Goal: Transaction & Acquisition: Purchase product/service

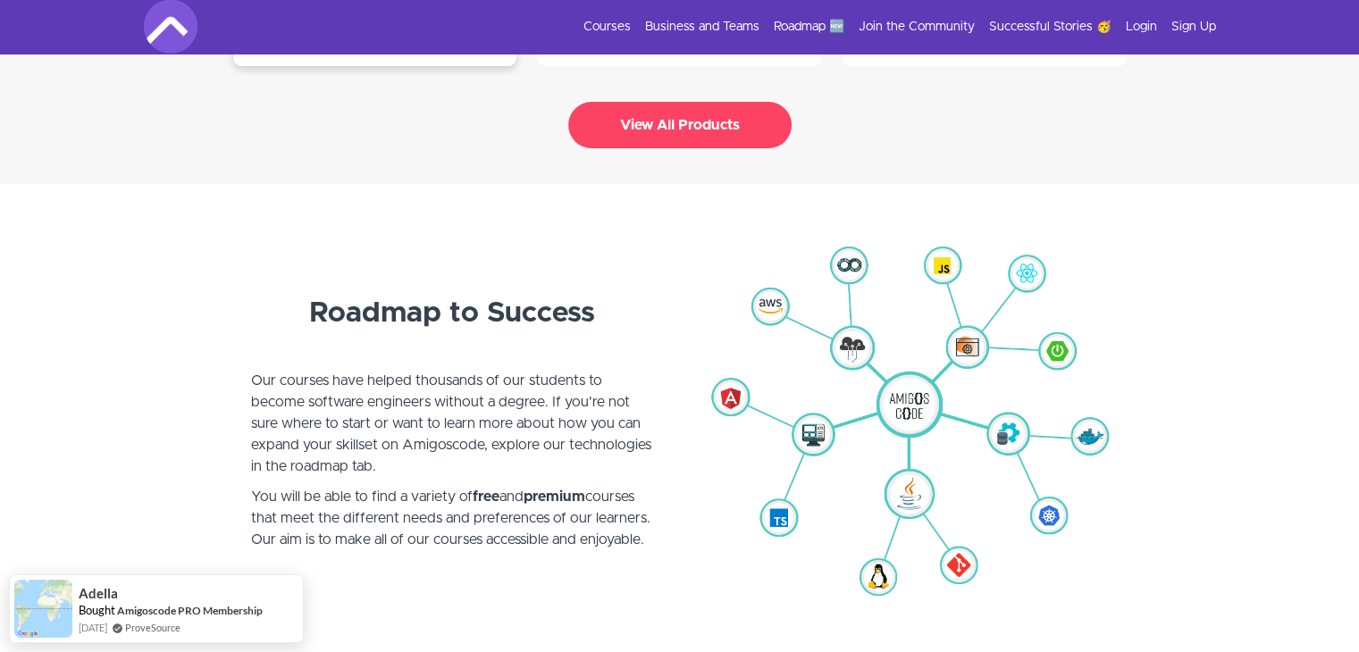
scroll to position [4200, 0]
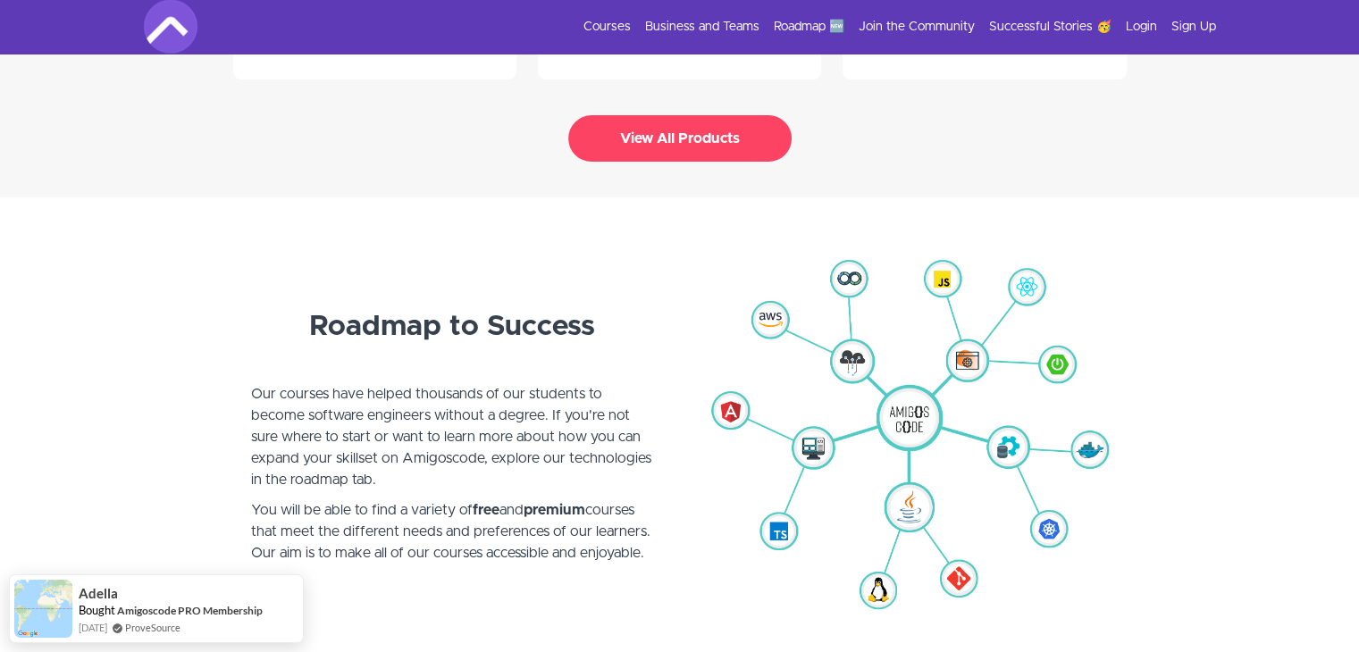
click at [621, 115] on button "View All Products" at bounding box center [679, 138] width 223 height 46
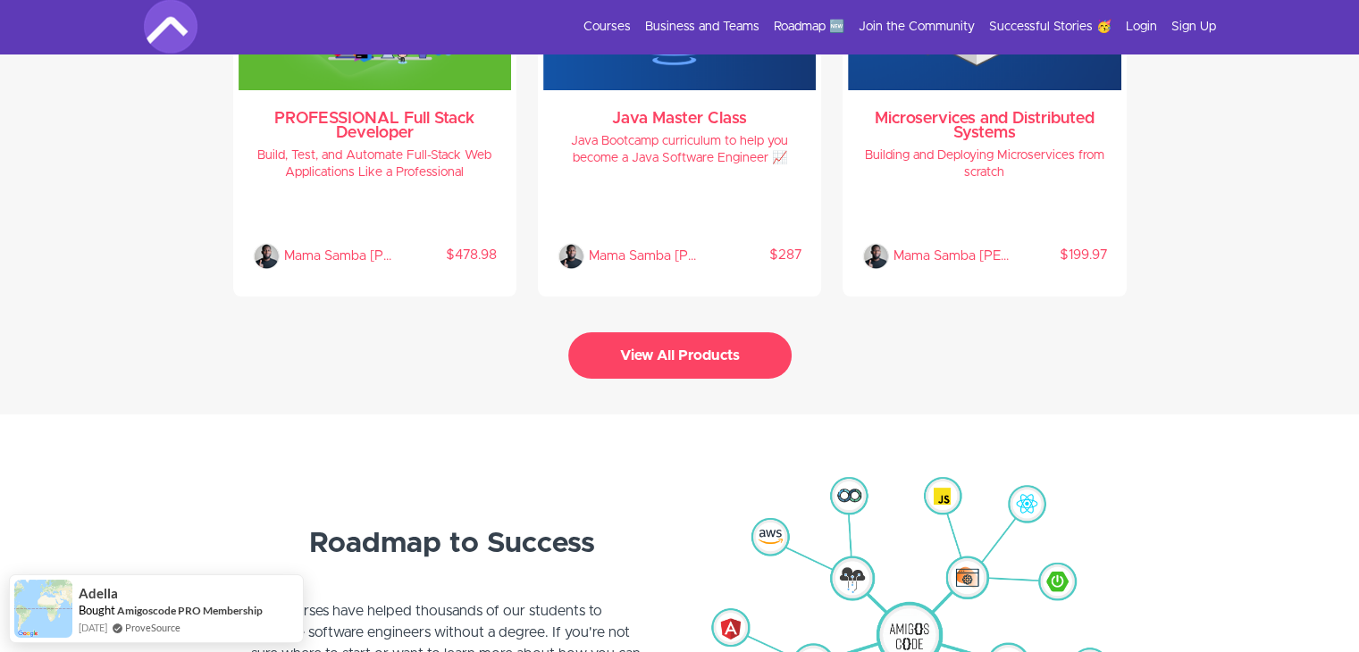
scroll to position [3972, 0]
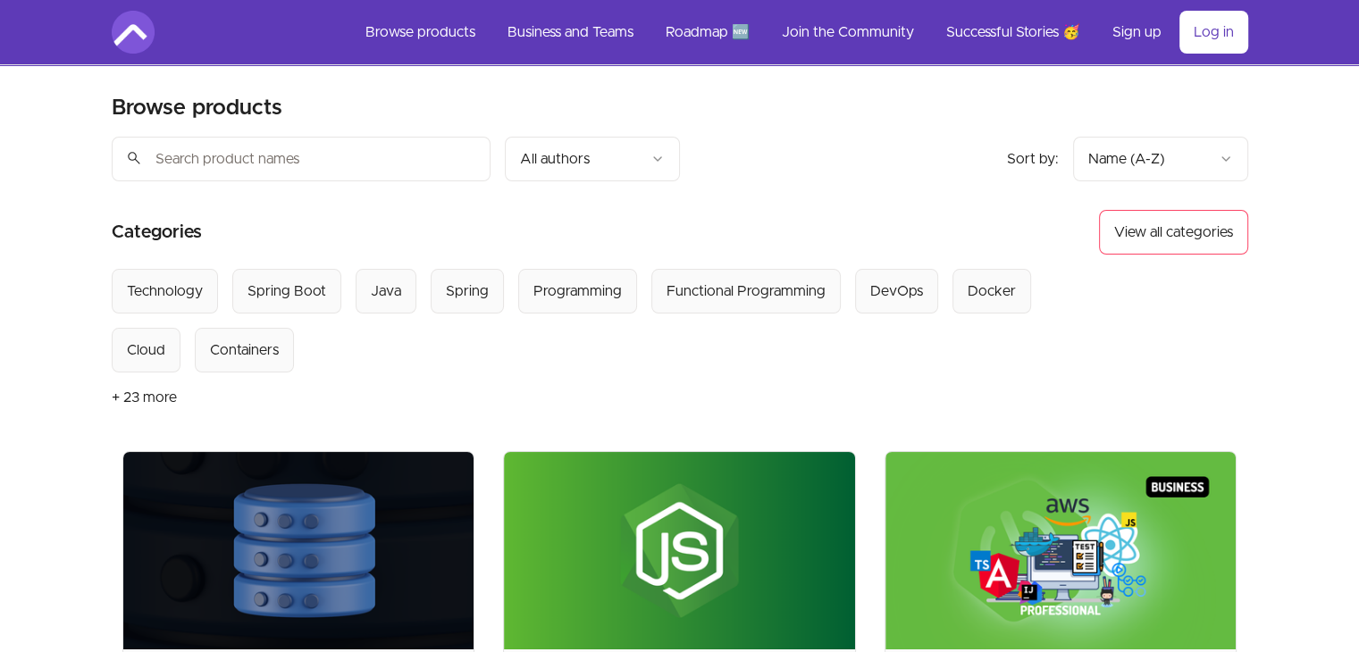
click at [1137, 508] on img at bounding box center [1061, 551] width 351 height 198
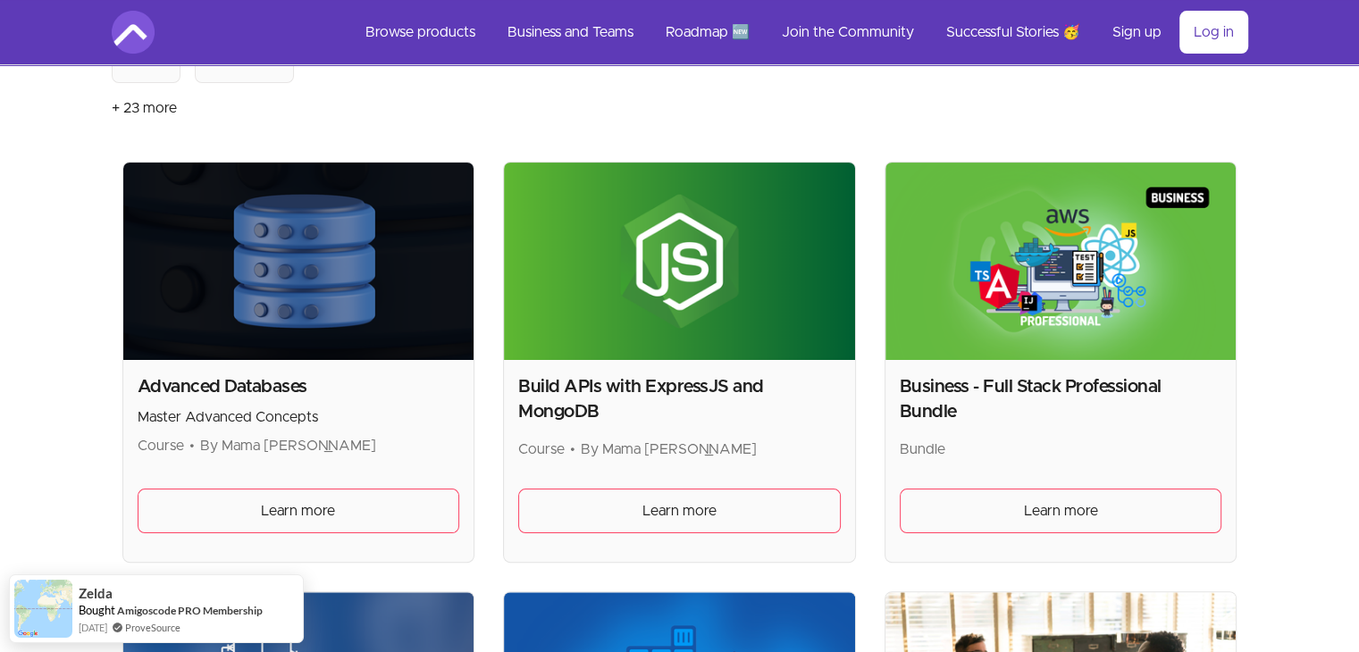
scroll to position [293, 0]
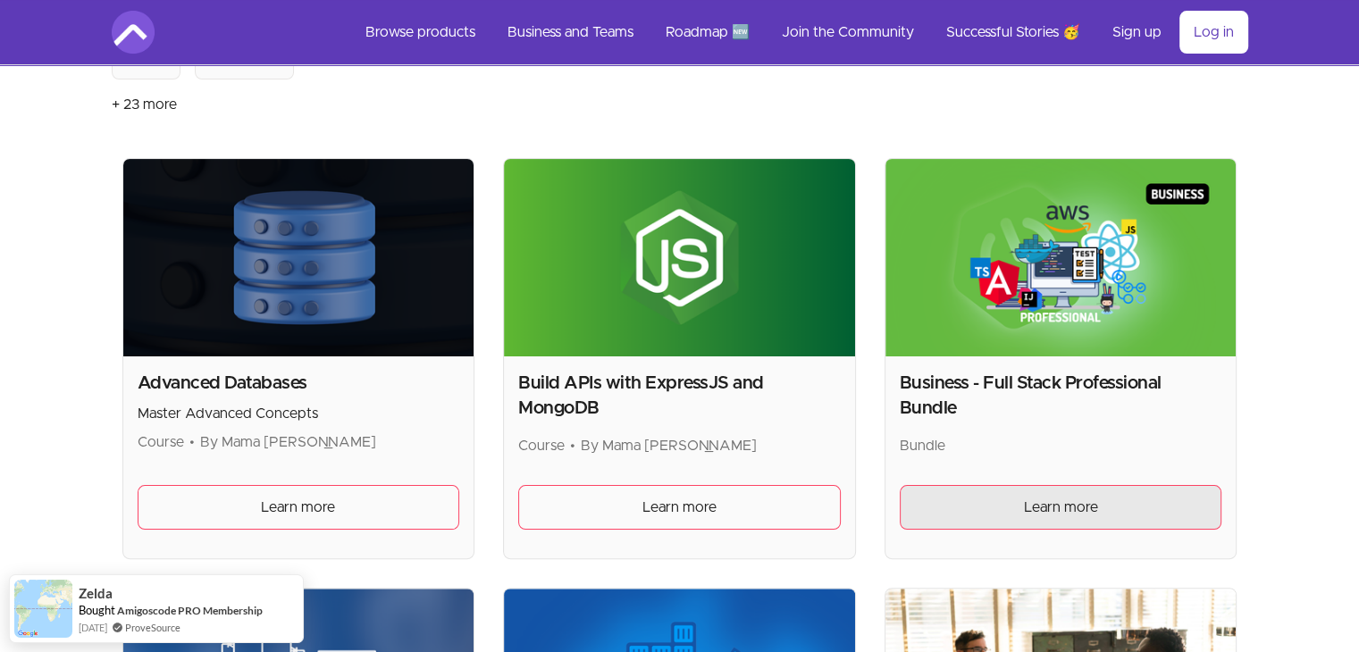
click at [1013, 518] on link "Learn more" at bounding box center [1061, 507] width 323 height 45
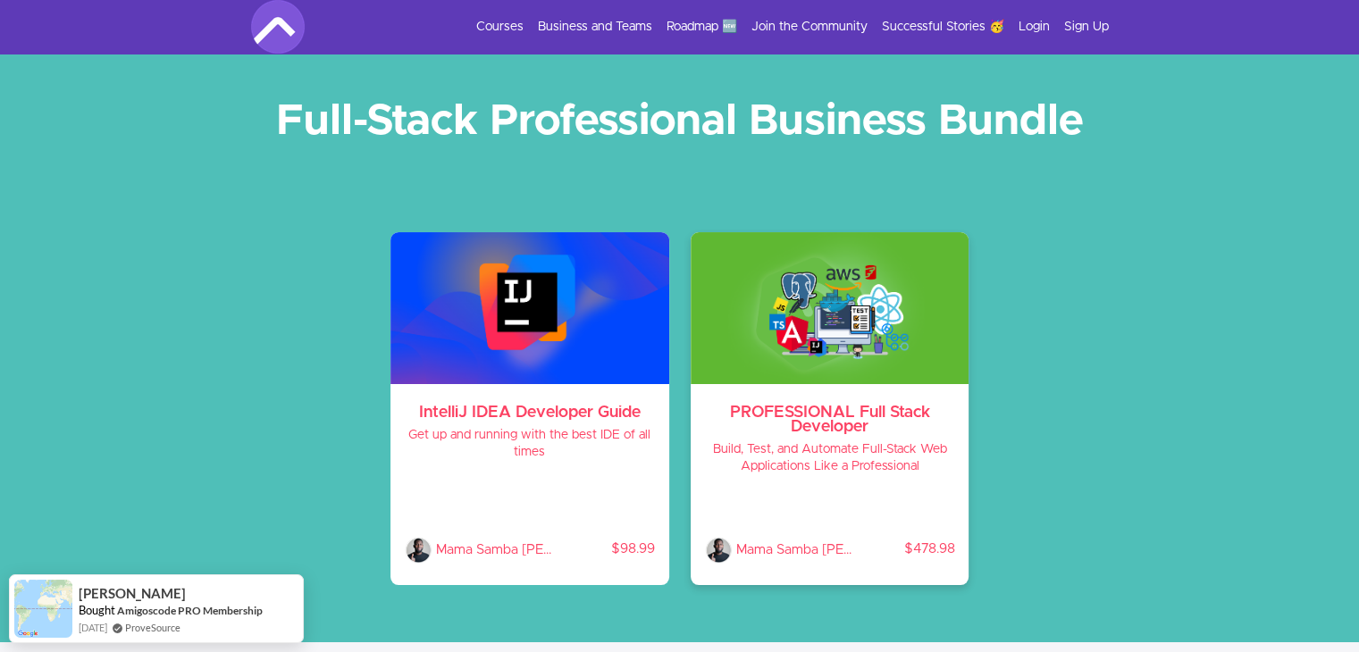
click at [840, 416] on h3 "PROFESSIONAL Full Stack Developer" at bounding box center [830, 420] width 250 height 29
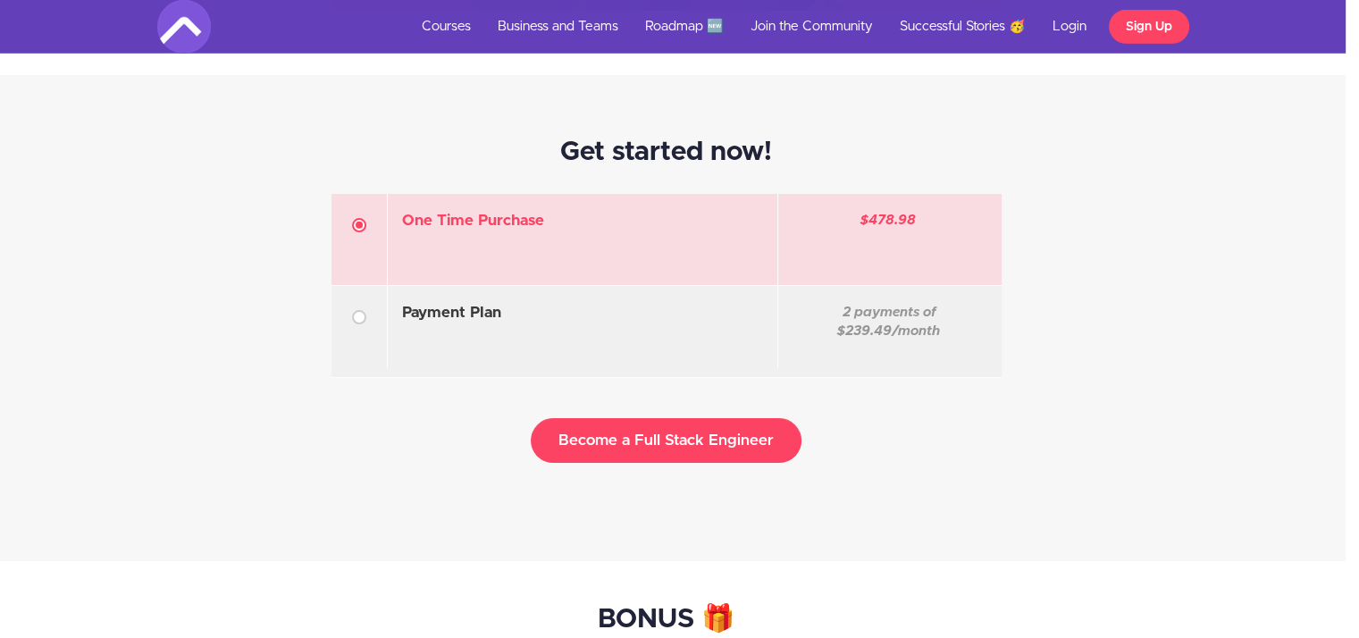
scroll to position [5073, 13]
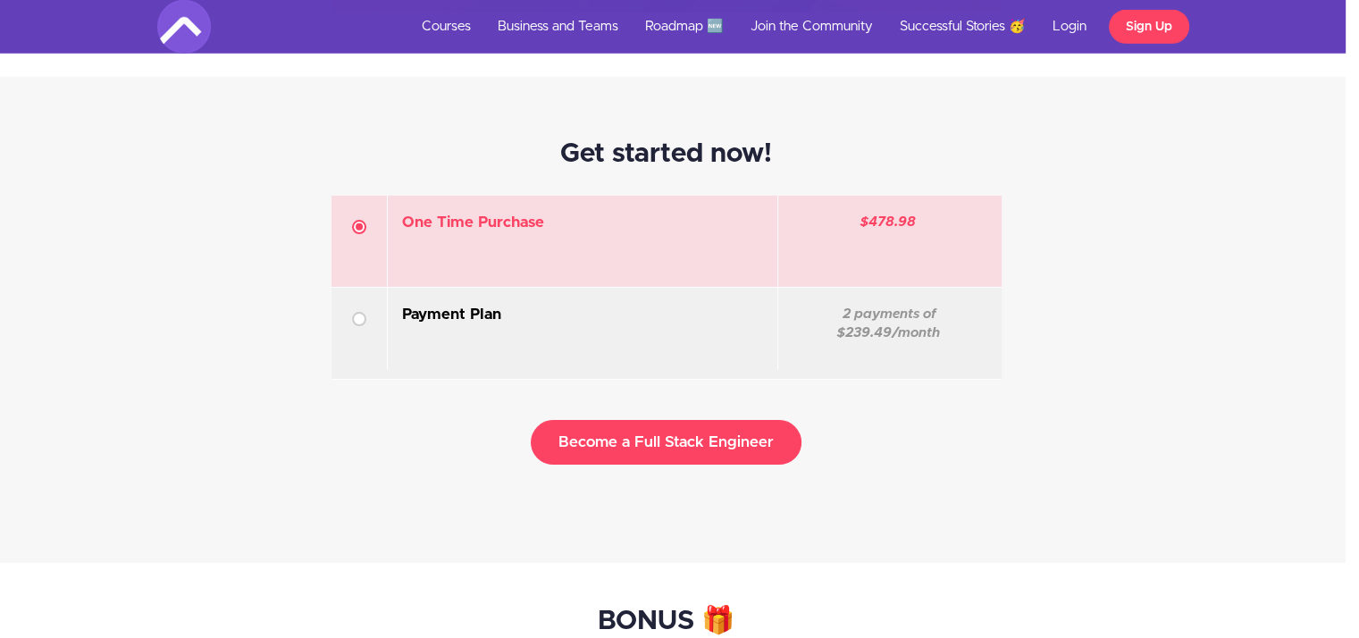
click at [711, 333] on p at bounding box center [582, 343] width 361 height 20
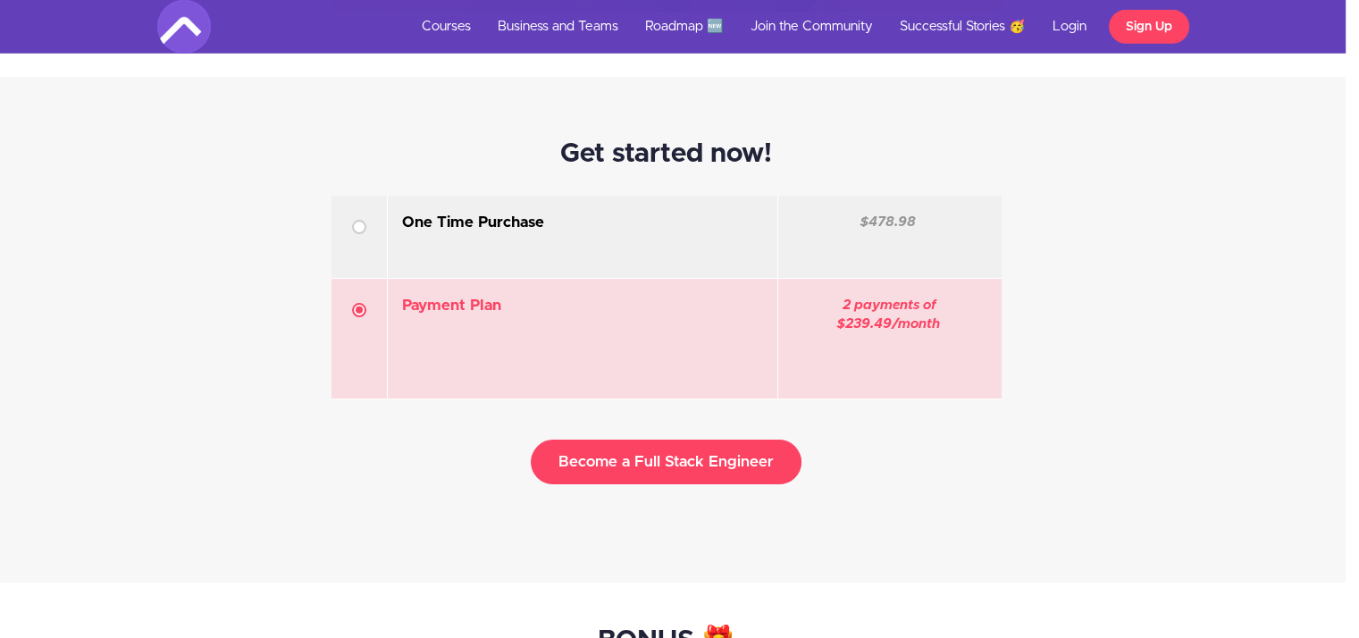
click at [677, 253] on p at bounding box center [582, 251] width 361 height 20
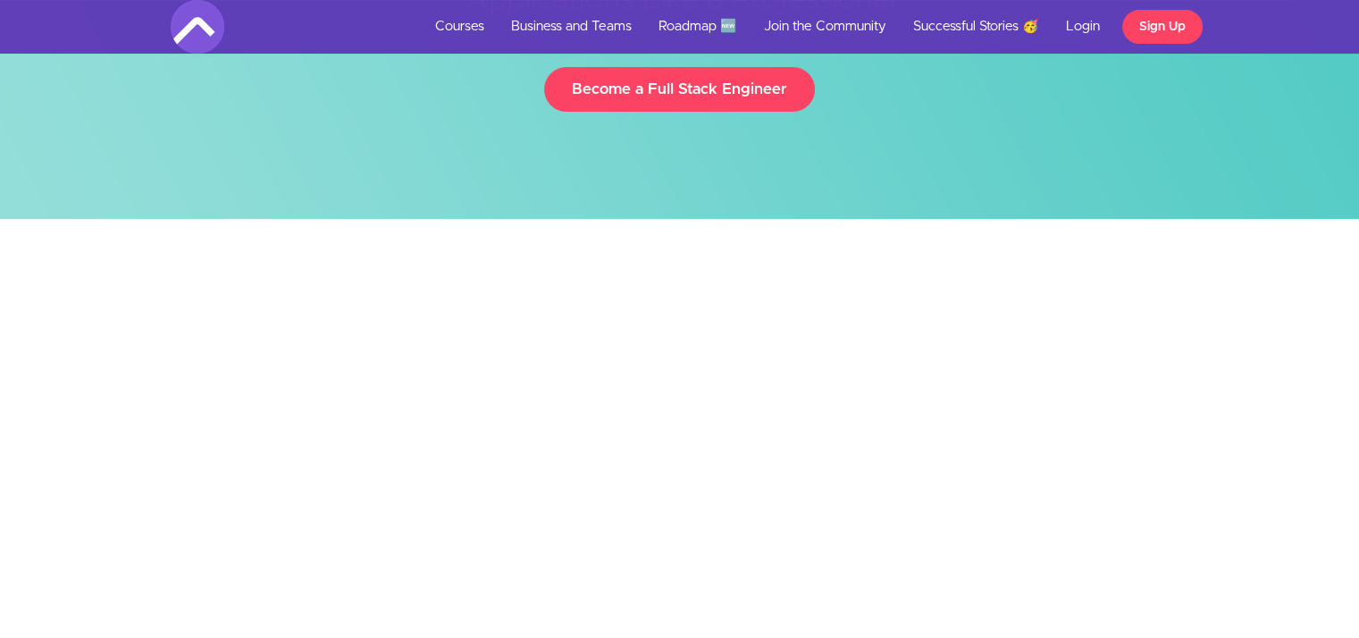
scroll to position [290, 0]
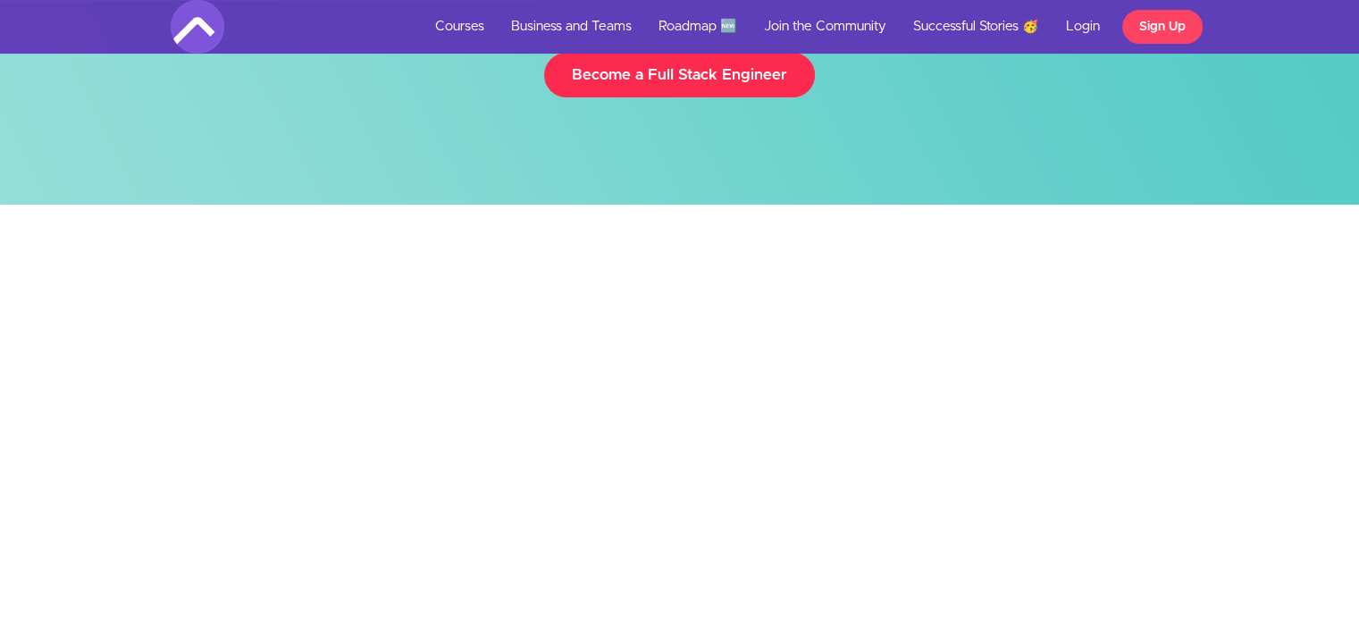
click at [658, 87] on link "Become a Full Stack Engineer" at bounding box center [679, 75] width 271 height 45
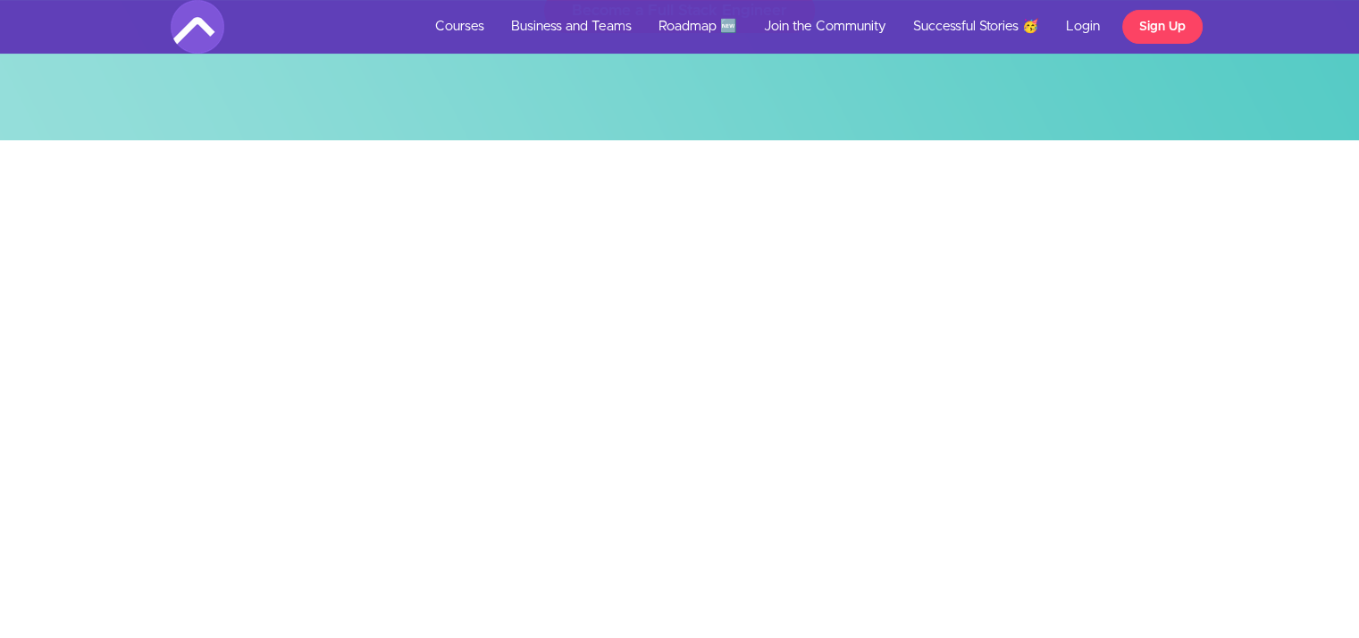
scroll to position [0, 0]
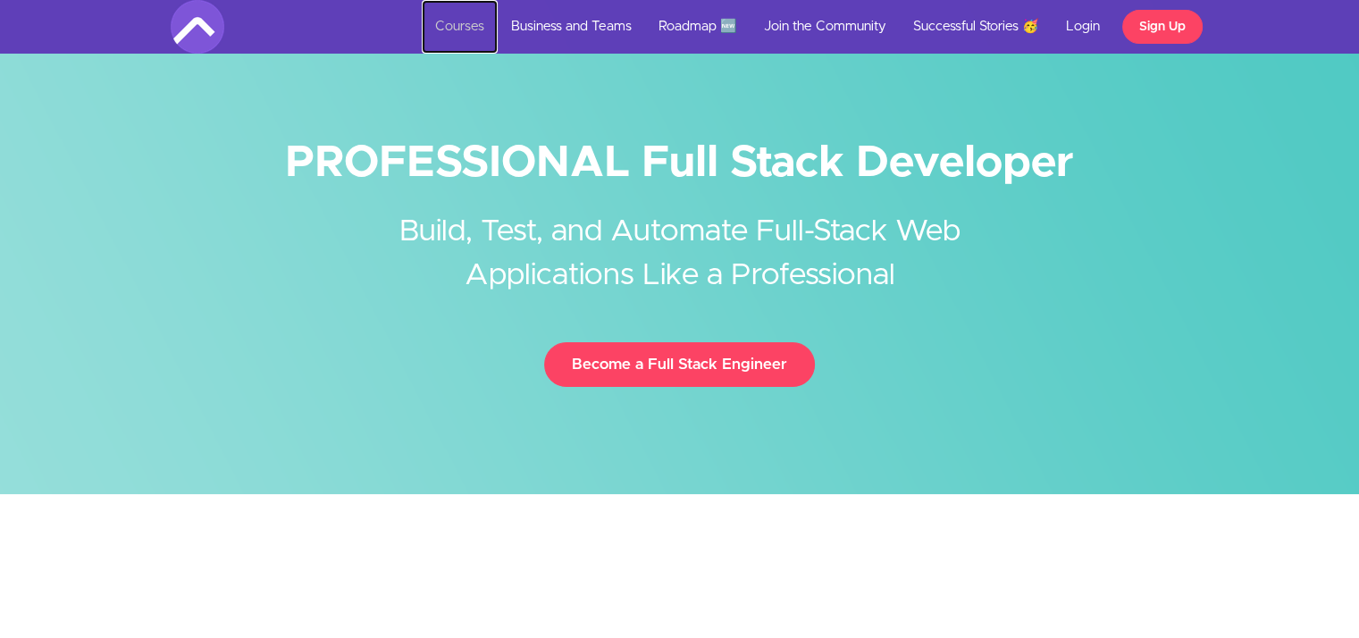
click at [438, 24] on link "Courses" at bounding box center [460, 27] width 76 height 54
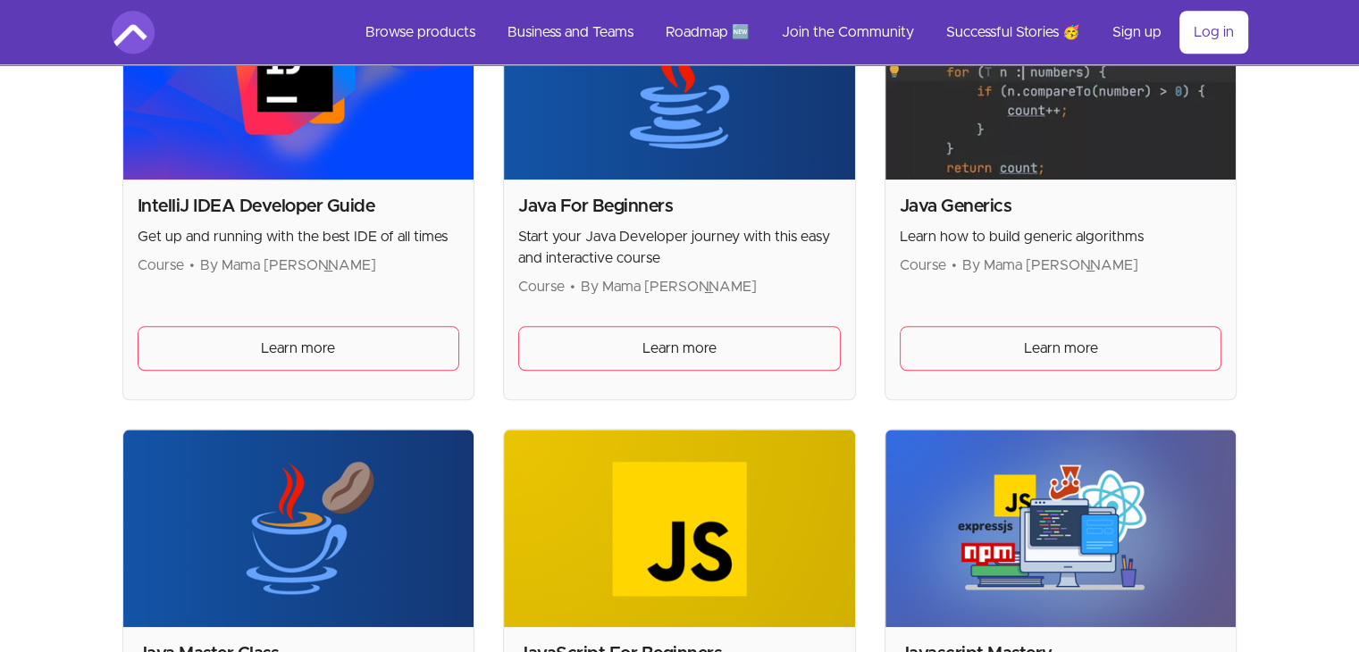
scroll to position [1814, 0]
